Goal: Information Seeking & Learning: Learn about a topic

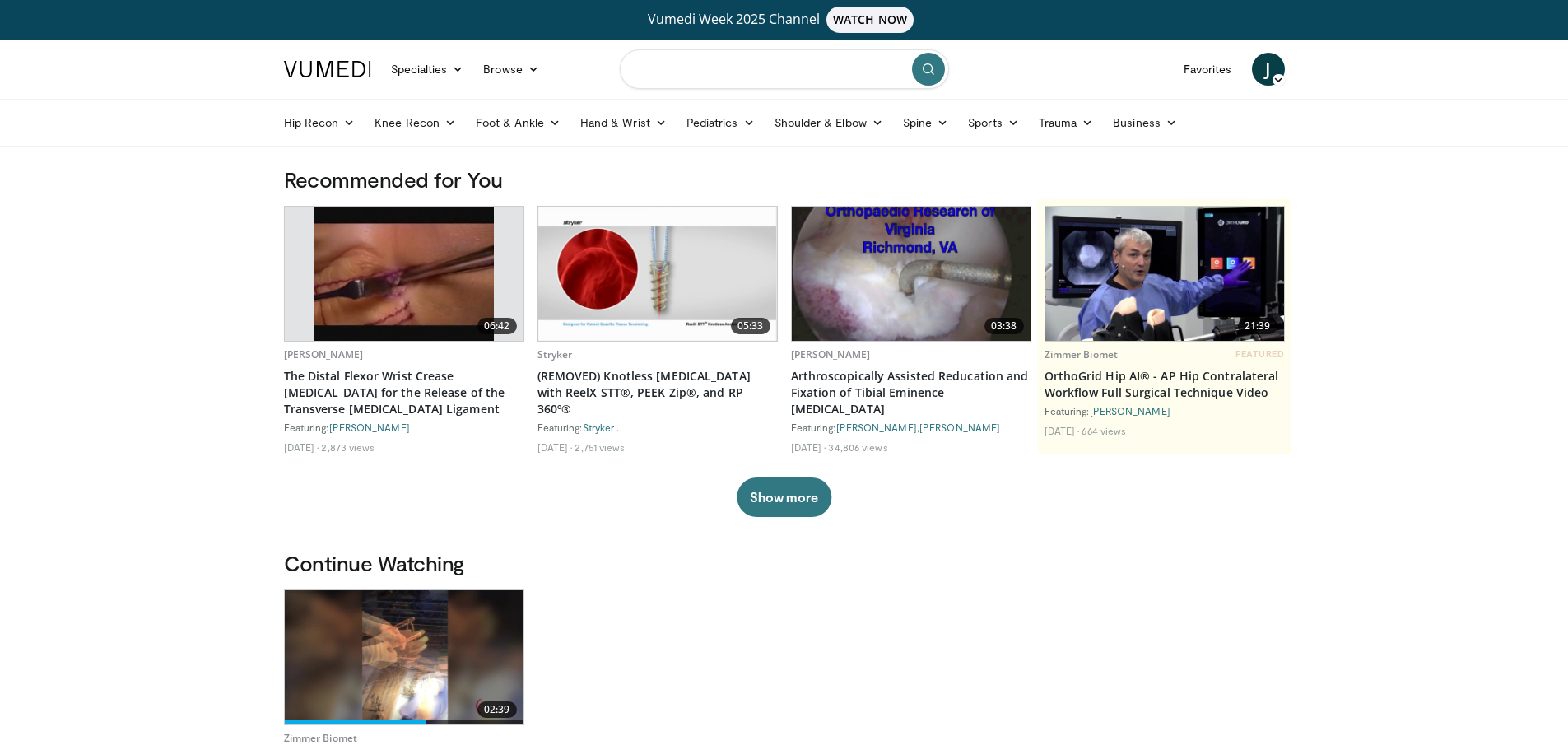
drag, startPoint x: 690, startPoint y: 68, endPoint x: 669, endPoint y: 68, distance: 21.0
click at [687, 68] on input "Search topics, interventions" at bounding box center [784, 69] width 330 height 40
type input "**********"
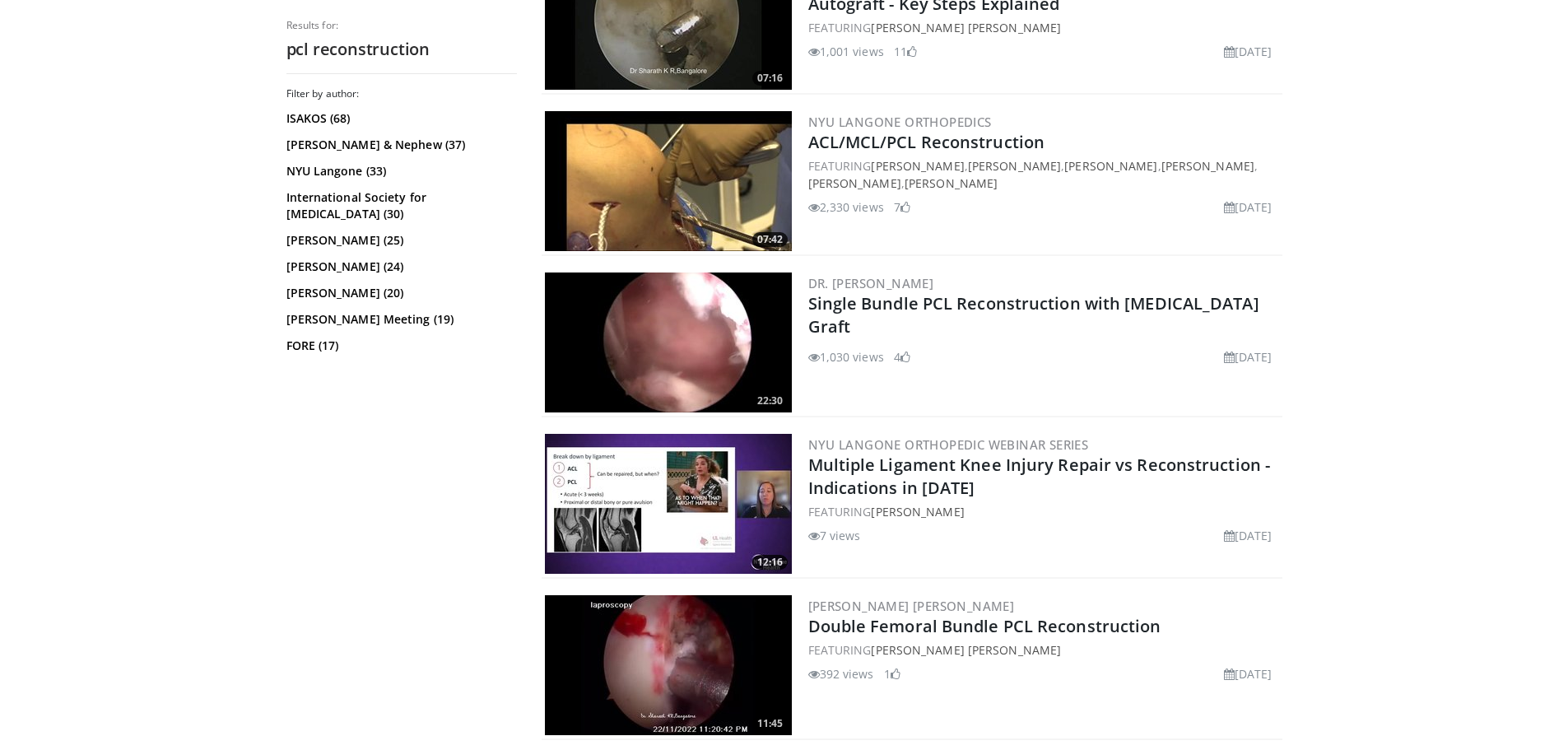
scroll to position [3541, 0]
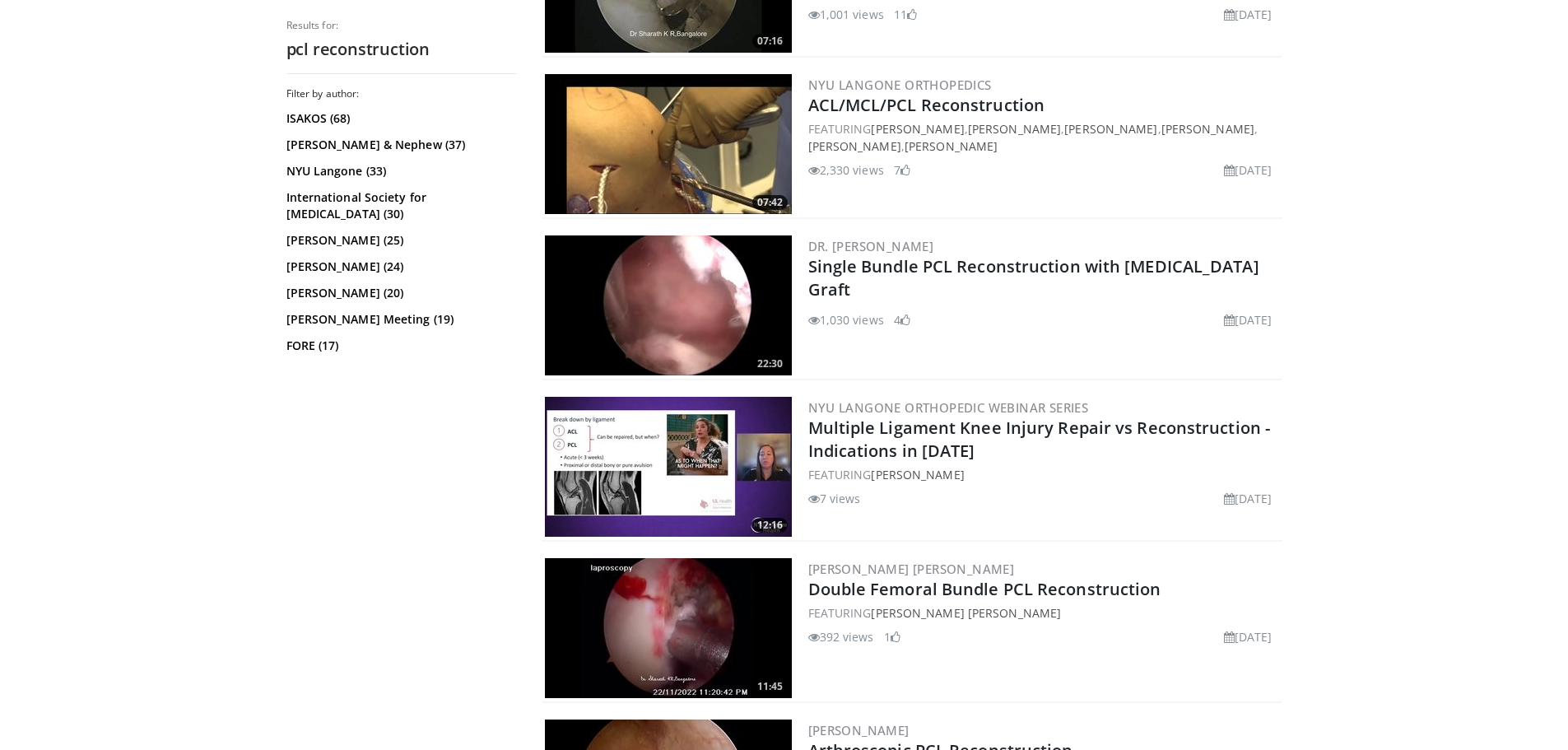
click at [652, 135] on img at bounding box center [668, 144] width 247 height 140
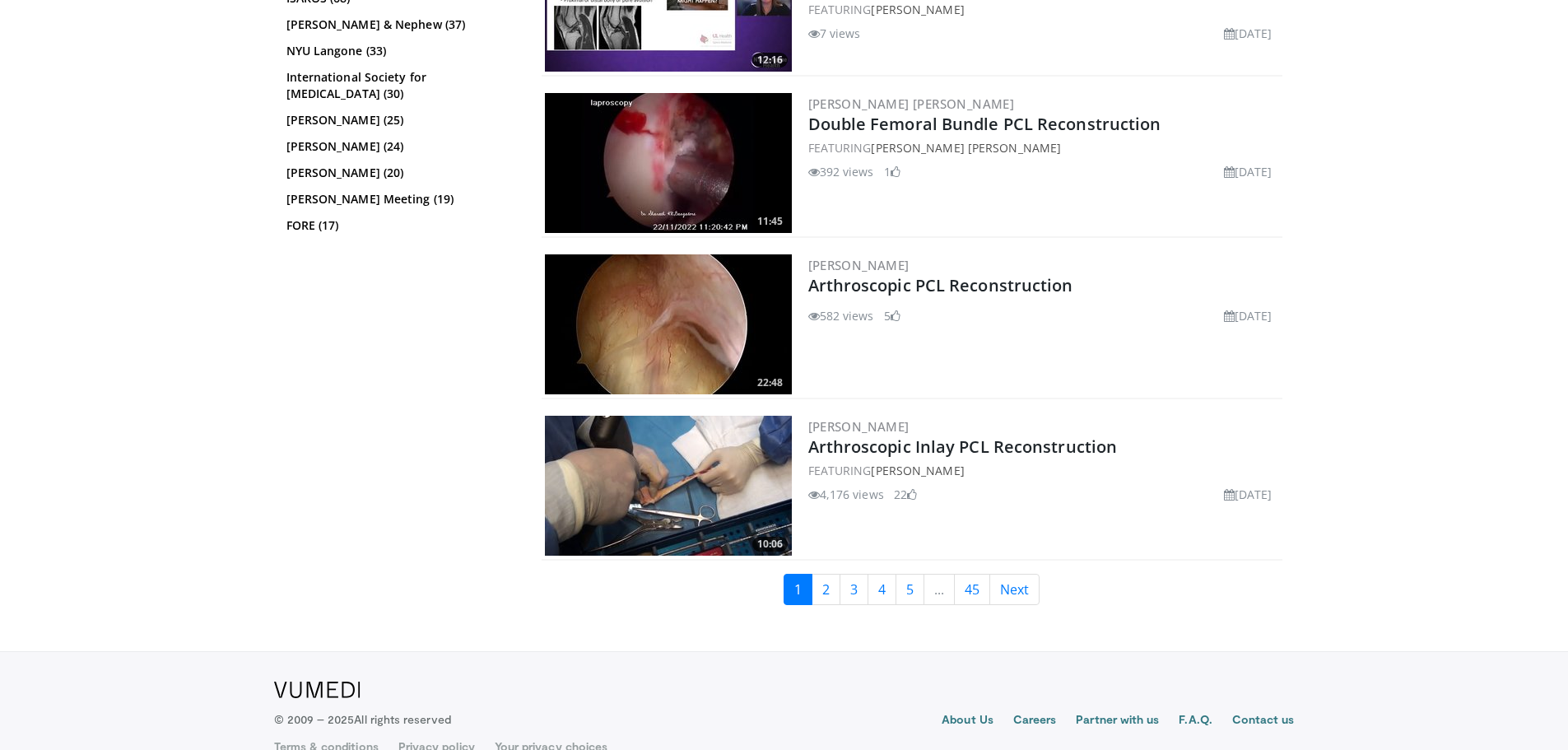
scroll to position [4037, 0]
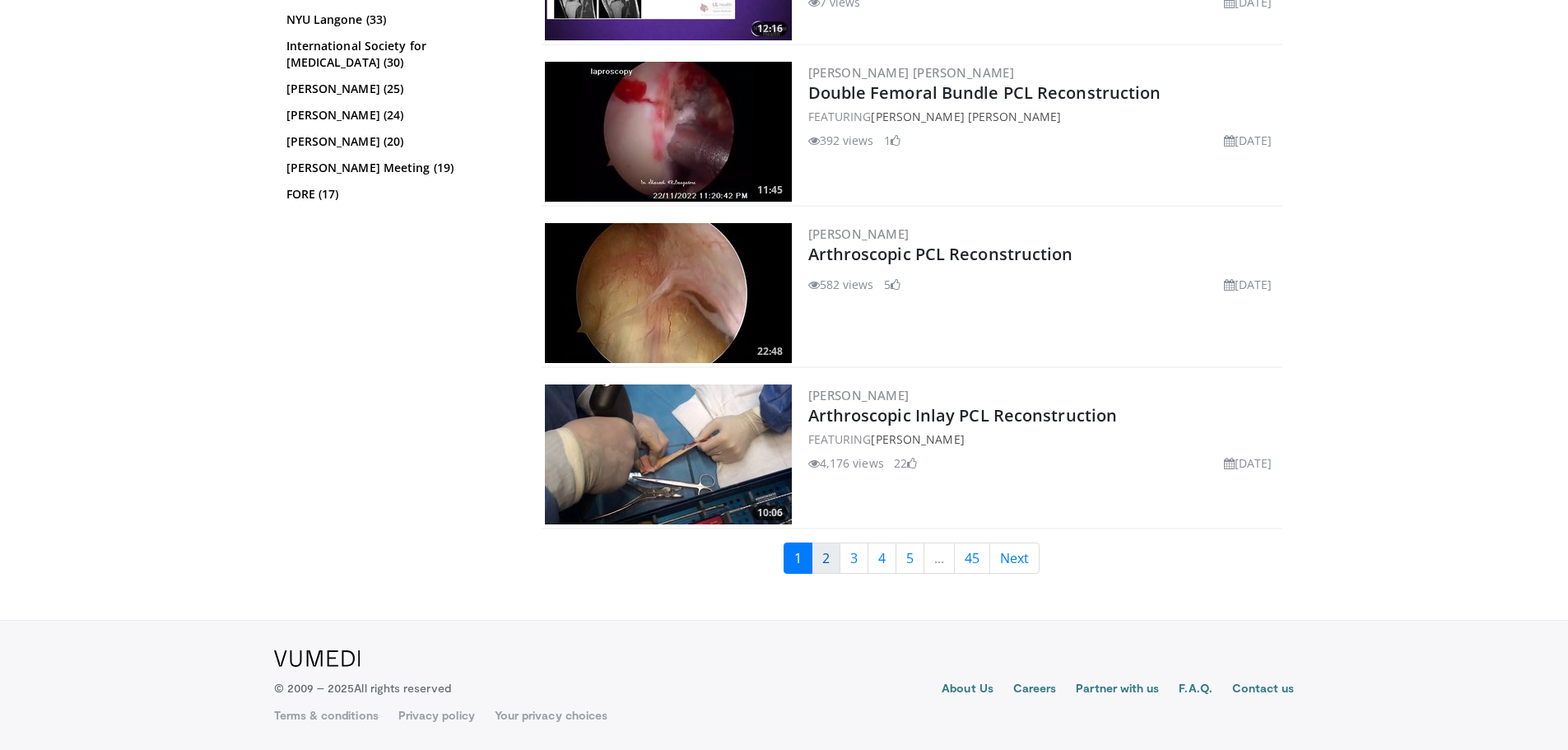
click at [823, 552] on link "2" at bounding box center [826, 557] width 29 height 31
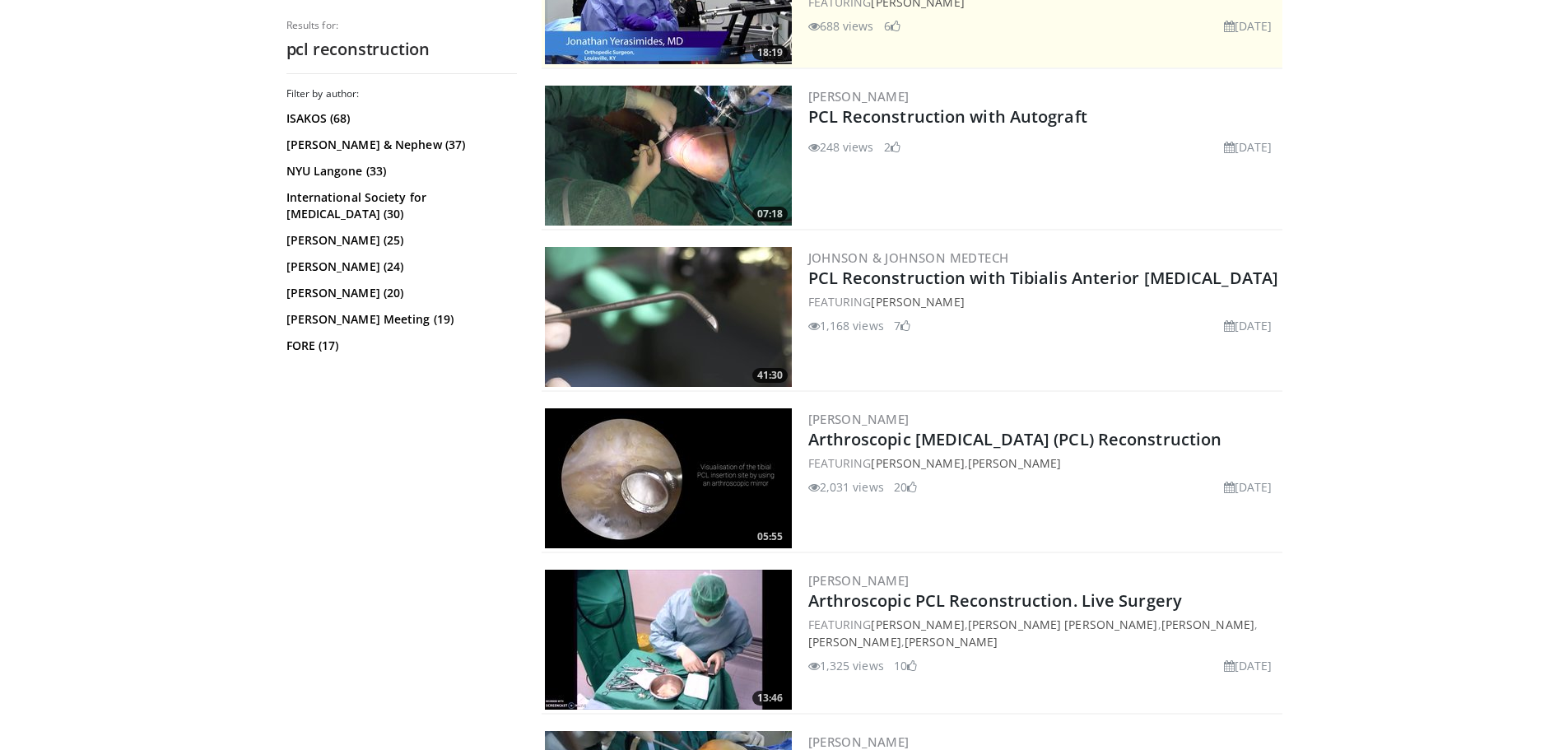
scroll to position [658, 0]
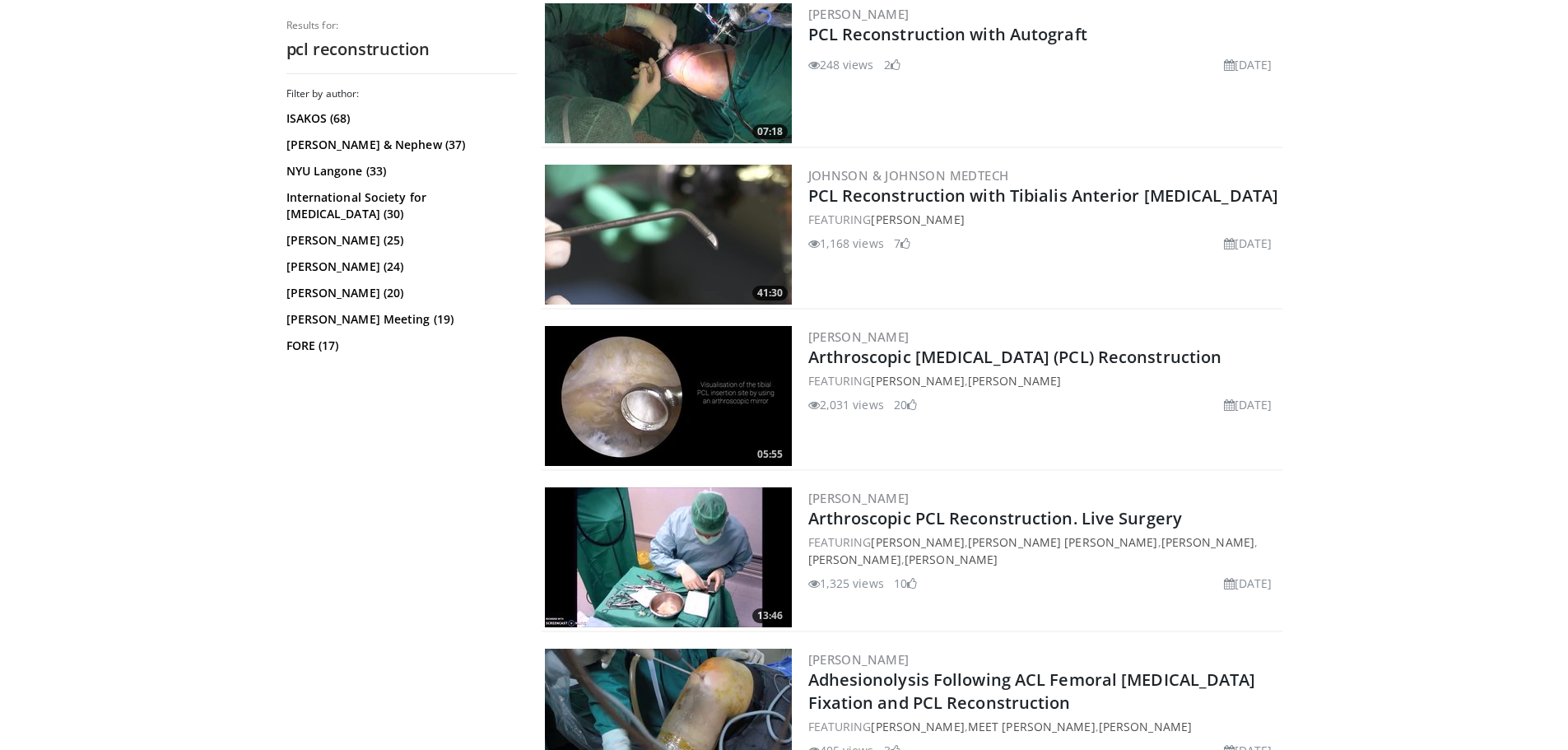
click at [656, 385] on img at bounding box center [668, 396] width 247 height 140
